Goal: Information Seeking & Learning: Learn about a topic

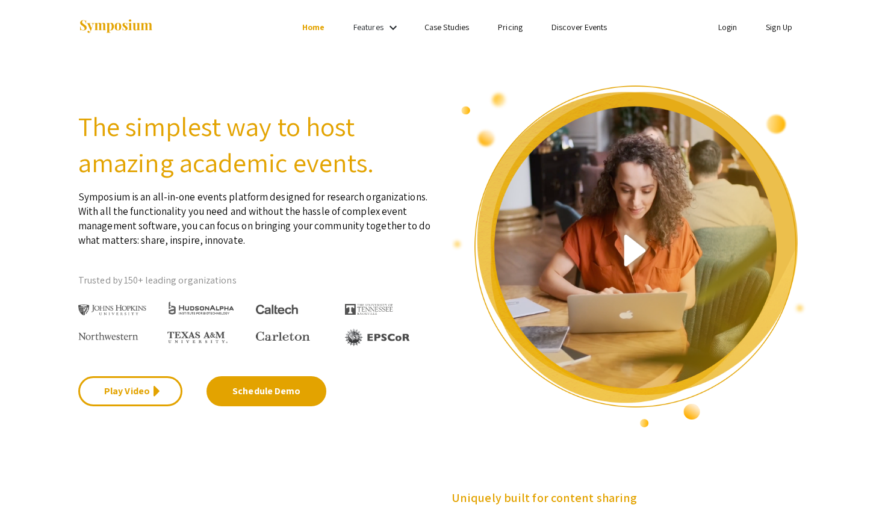
click at [361, 26] on link "Features" at bounding box center [368, 27] width 30 height 11
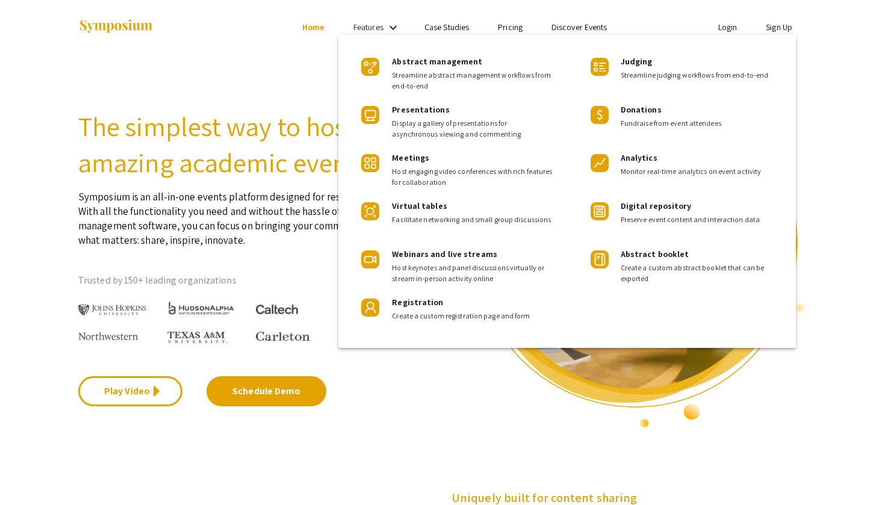
click at [317, 37] on div at bounding box center [442, 252] width 885 height 505
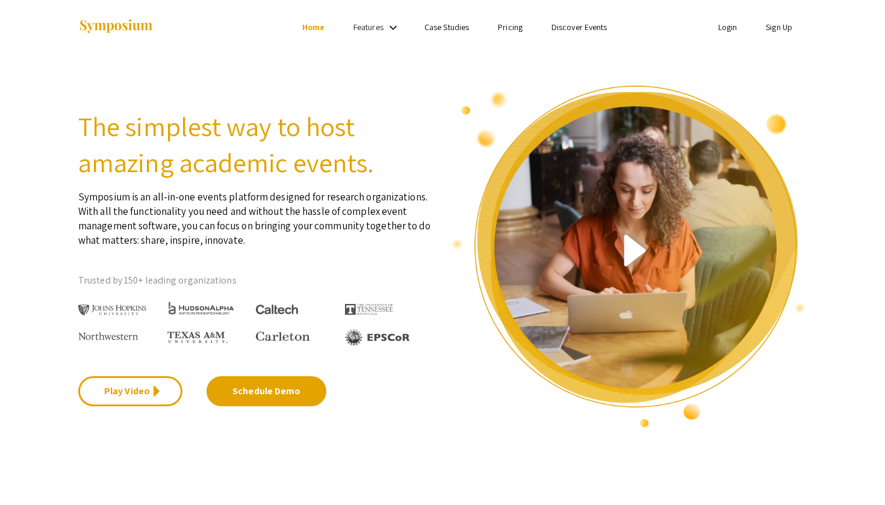
click at [681, 1] on ul "Login Sign Up" at bounding box center [687, 27] width 240 height 54
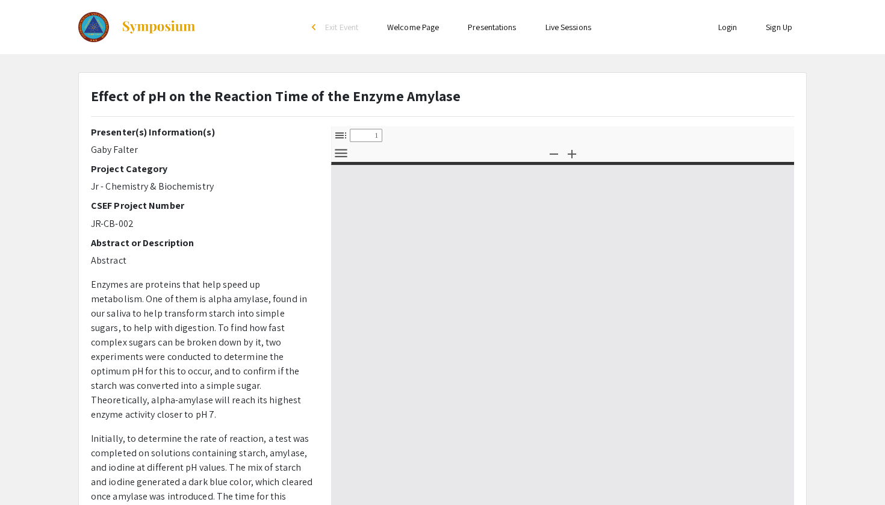
select select "custom"
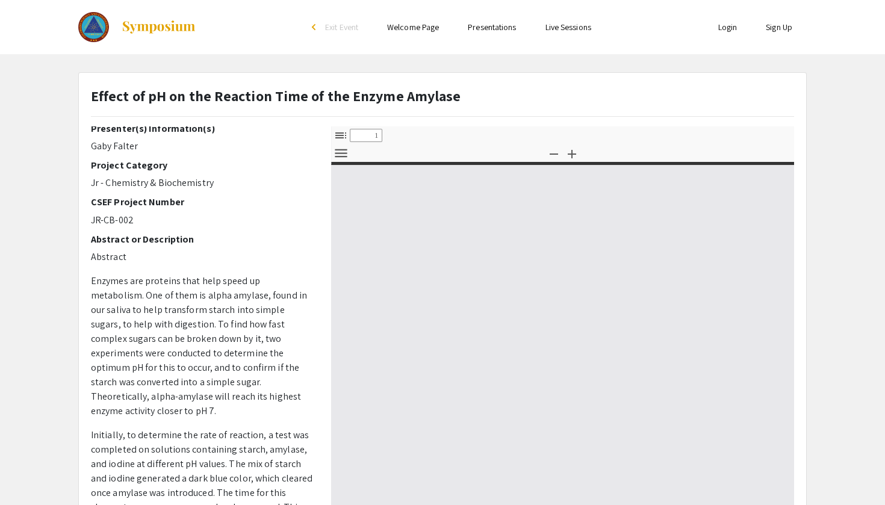
type input "0"
select select "custom"
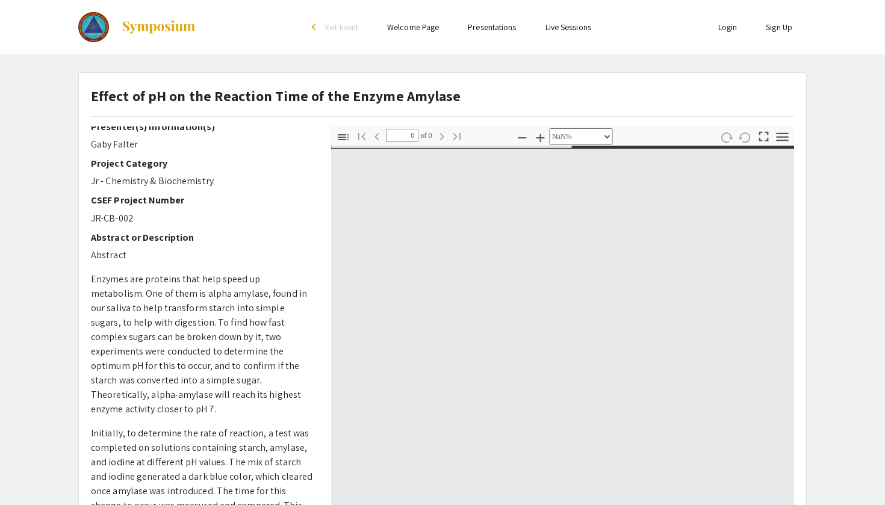
type input "1"
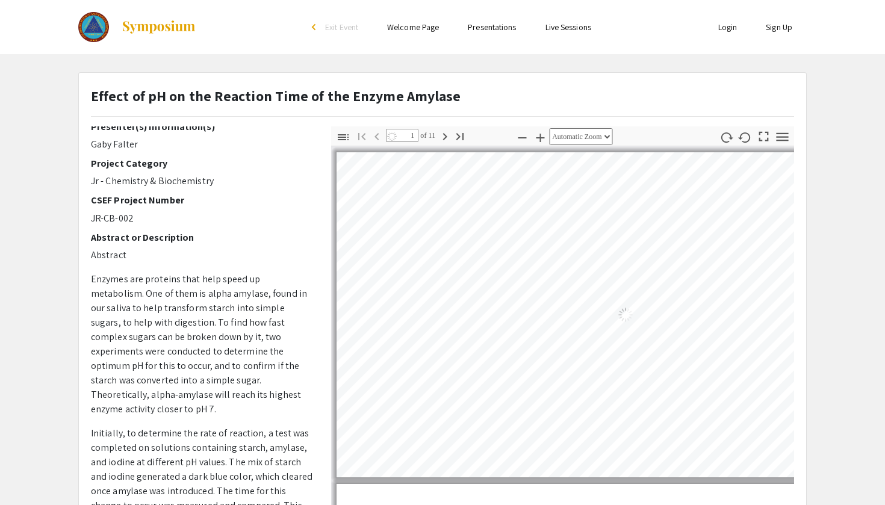
select select "custom"
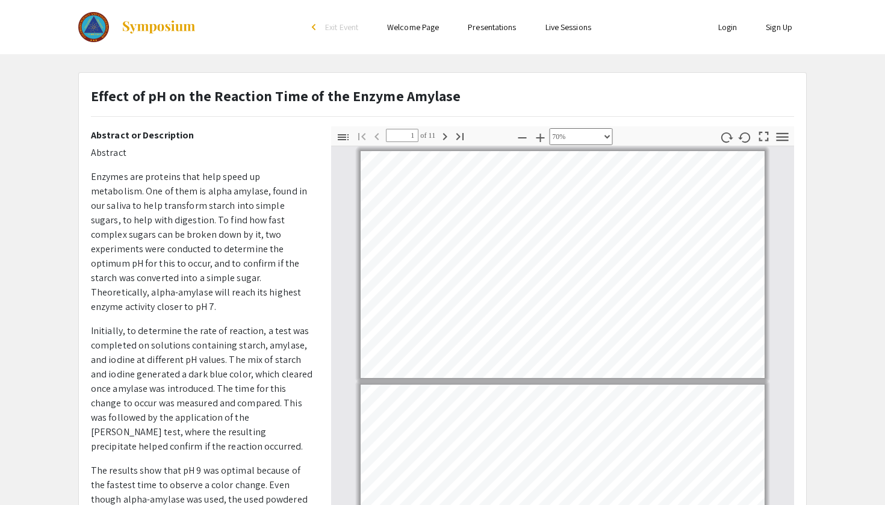
scroll to position [176, 0]
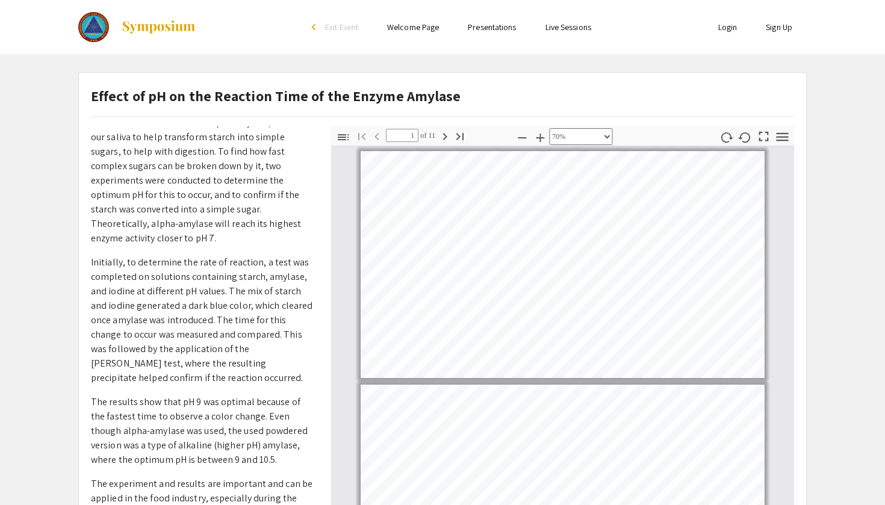
type input "2"
select select "custom"
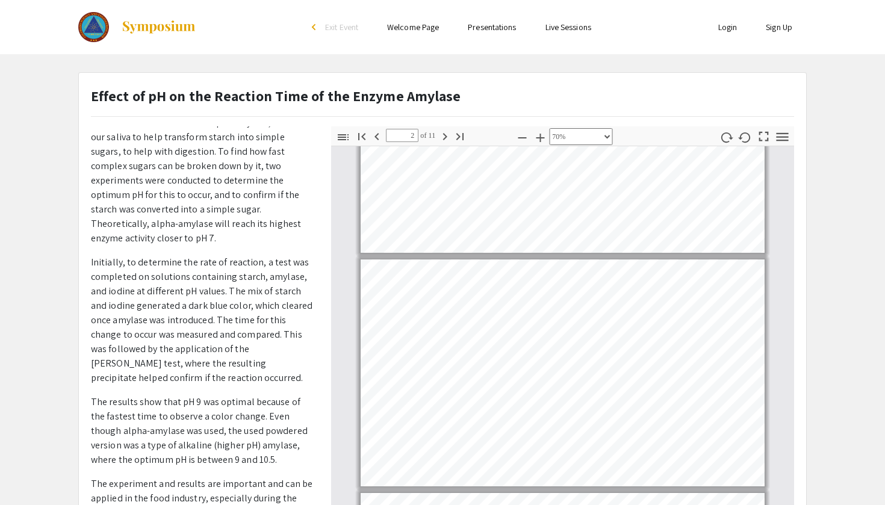
type input "3"
select select "custom"
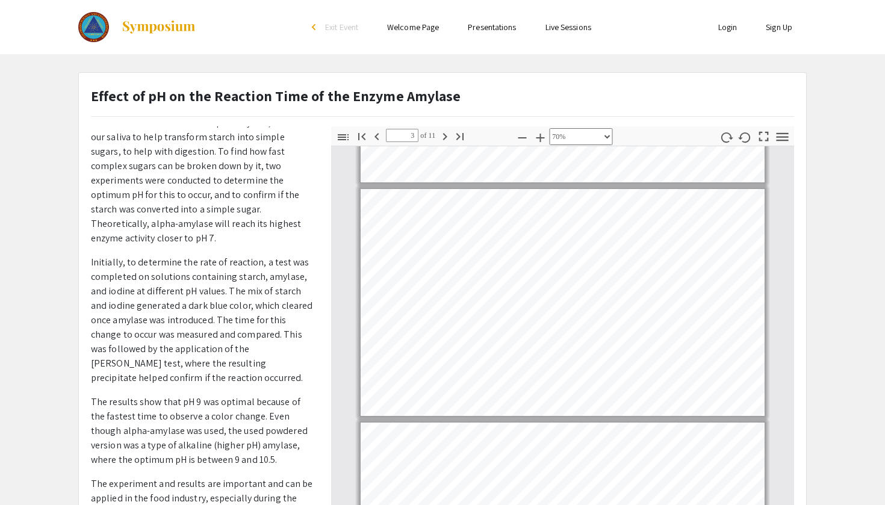
type input "4"
select select "custom"
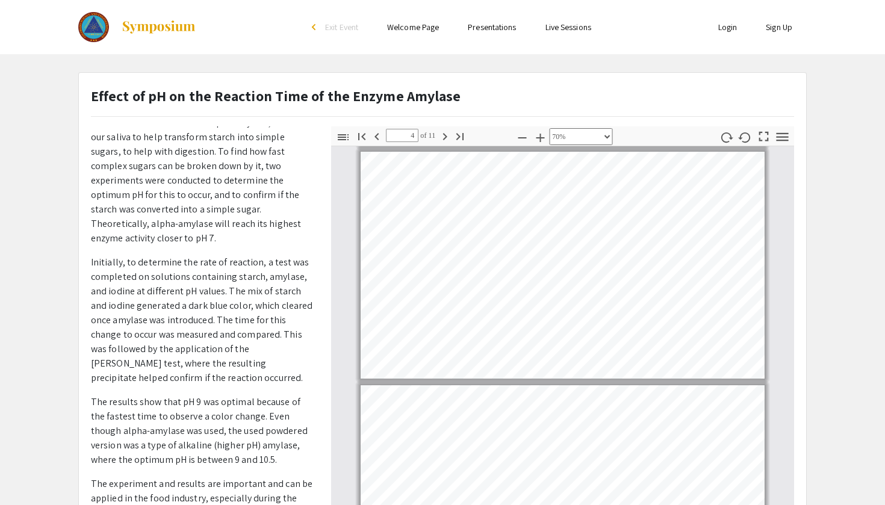
type input "5"
select select "custom"
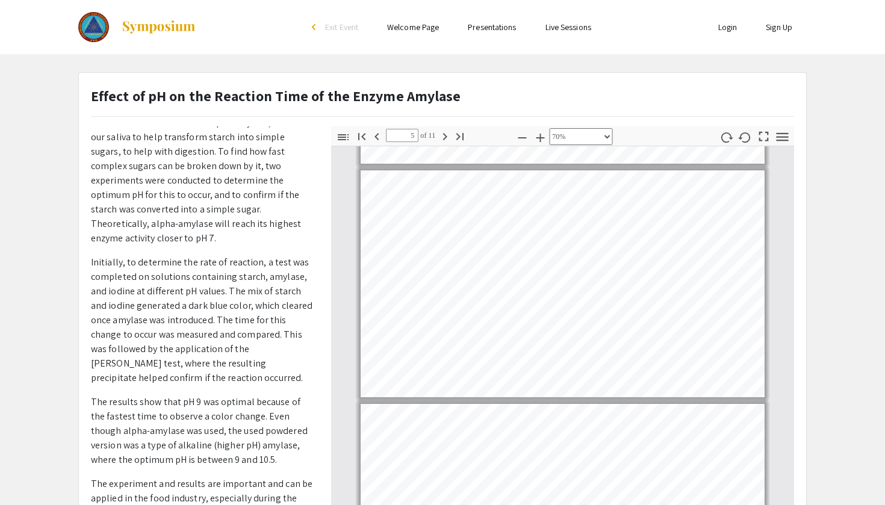
scroll to position [918, 0]
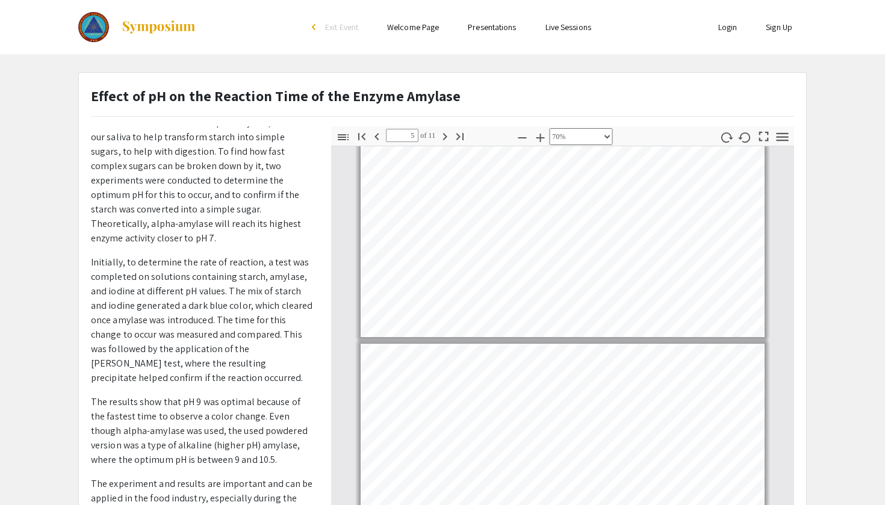
type input "6"
select select "custom"
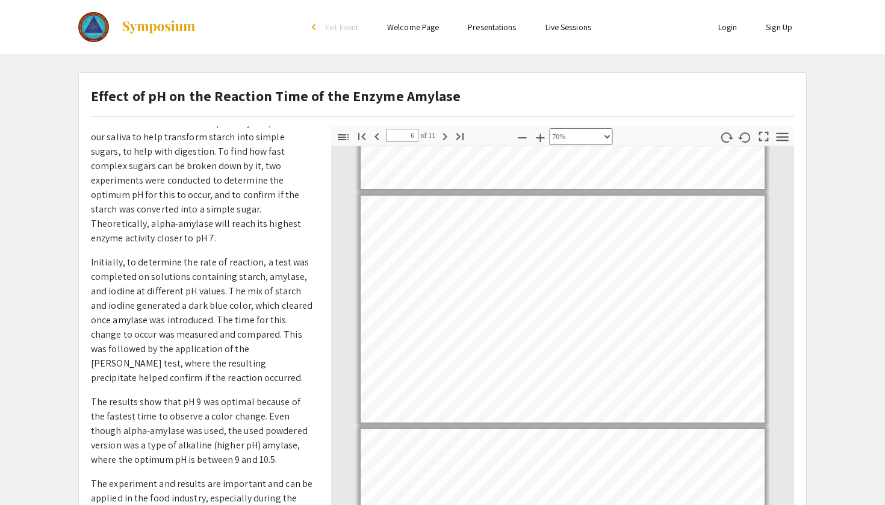
type input "7"
select select "custom"
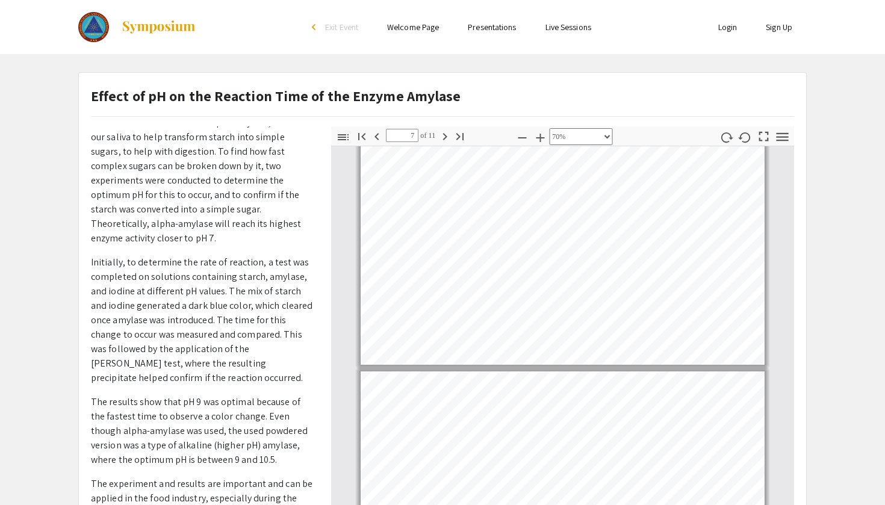
type input "8"
select select "custom"
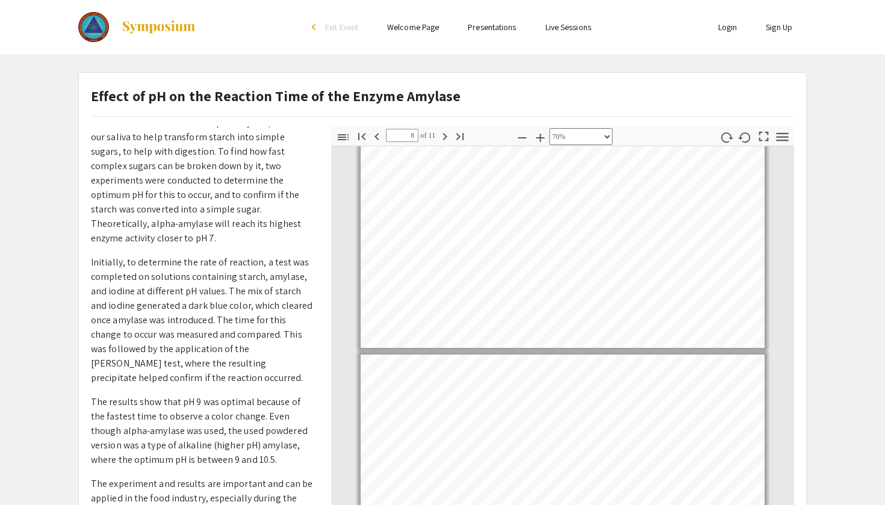
type input "9"
select select "custom"
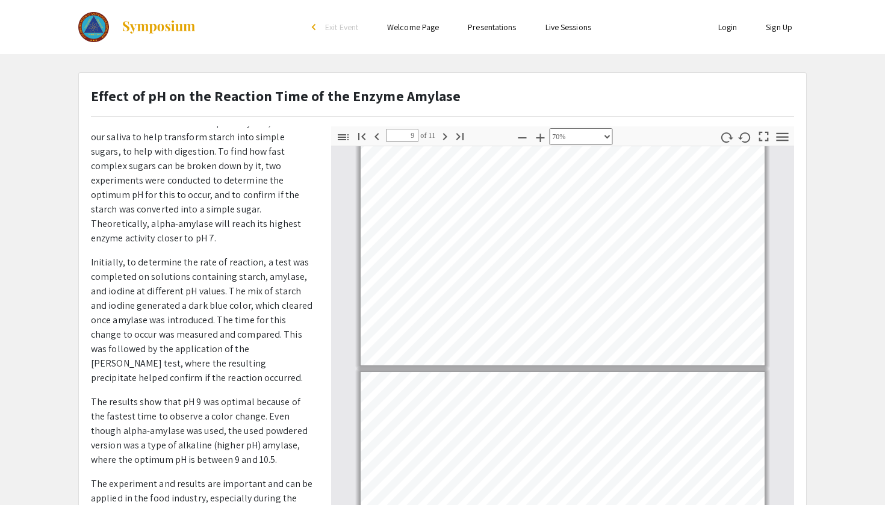
type input "10"
select select "custom"
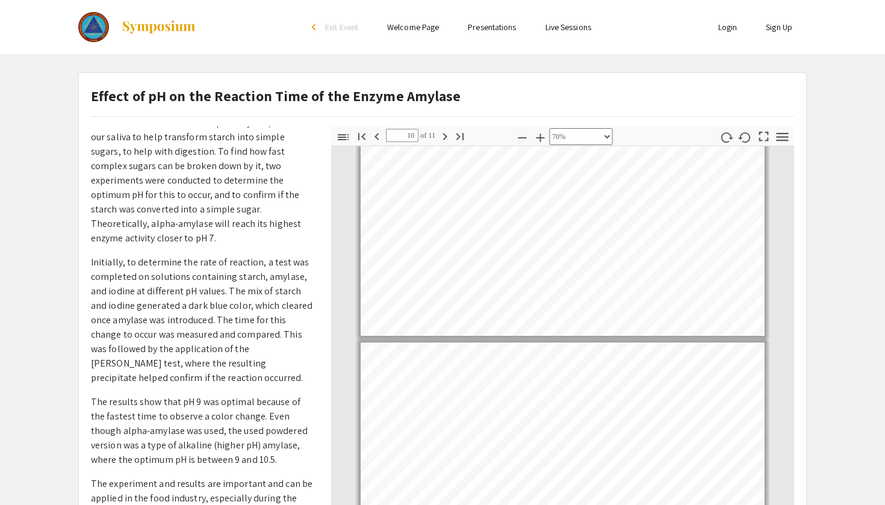
type input "9"
select select "custom"
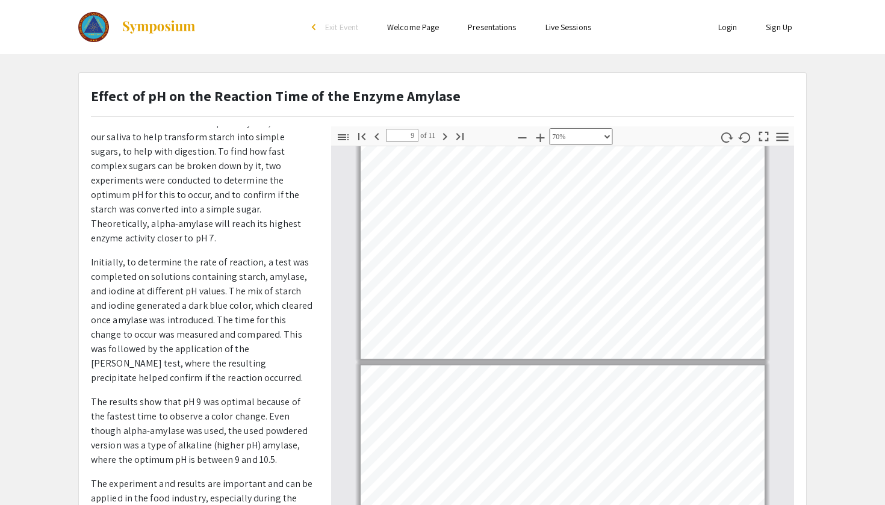
type input "10"
select select "custom"
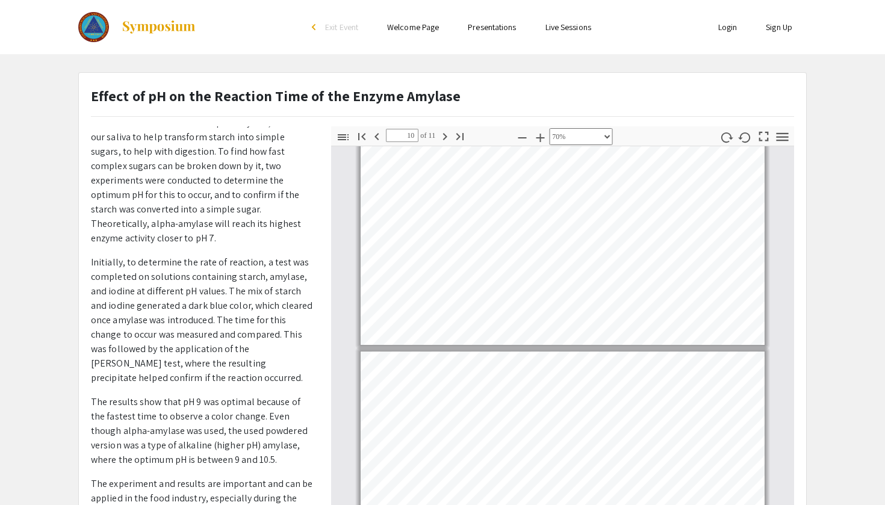
type input "11"
select select "custom"
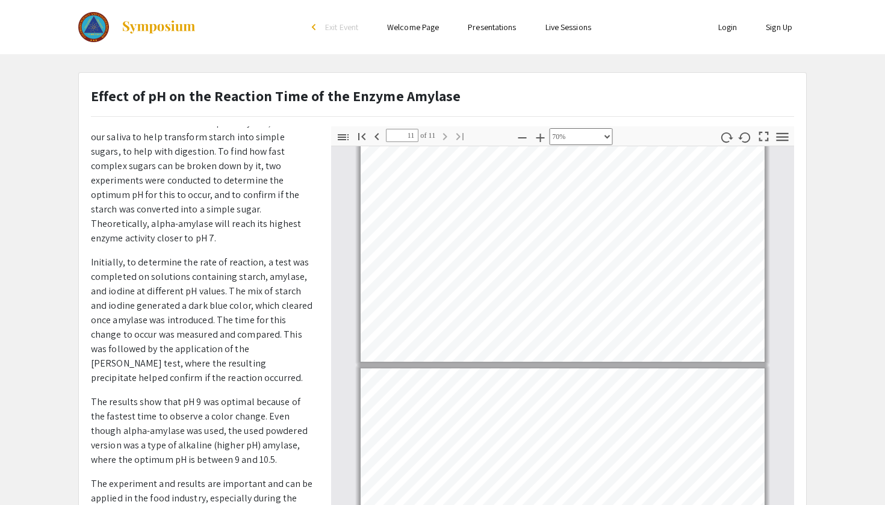
type input "10"
select select "custom"
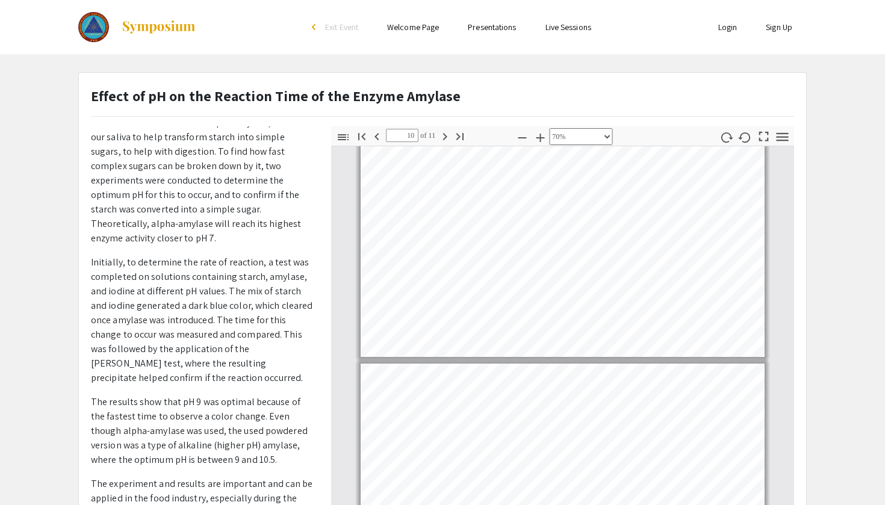
type input "9"
select select "custom"
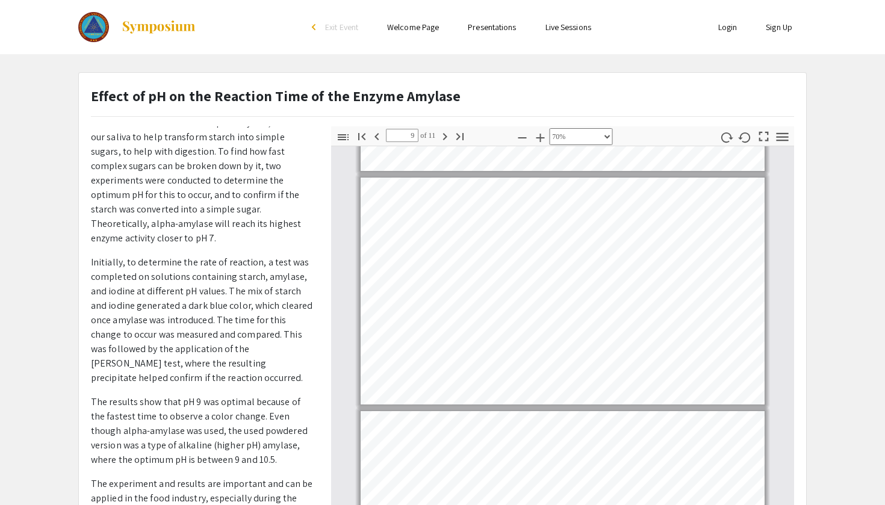
scroll to position [1845, 0]
